Goal: Register for event/course

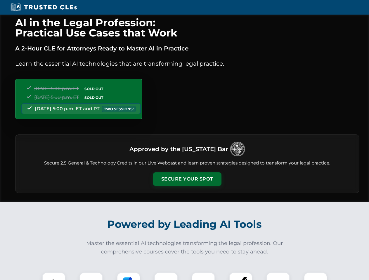
click at [187, 179] on button "Secure Your Spot" at bounding box center [187, 179] width 68 height 13
click at [54, 277] on img at bounding box center [53, 284] width 17 height 17
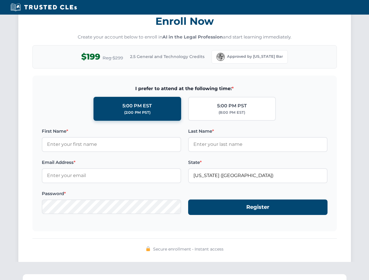
scroll to position [573, 0]
